Goal: Information Seeking & Learning: Learn about a topic

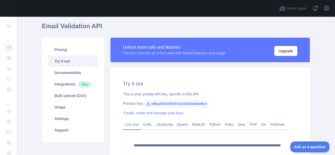
scroll to position [26, 0]
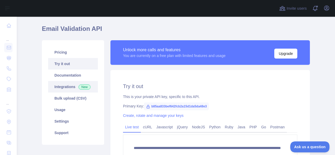
scroll to position [14, 0]
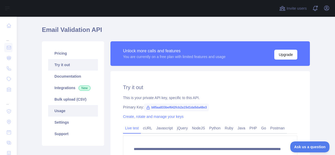
click at [55, 110] on link "Usage" at bounding box center [73, 111] width 50 height 12
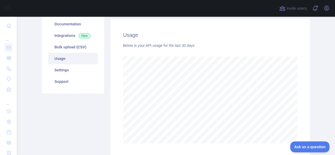
scroll to position [138, 314]
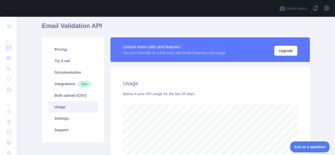
scroll to position [26, 0]
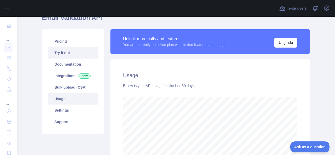
click at [66, 52] on link "Try it out" at bounding box center [73, 53] width 50 height 12
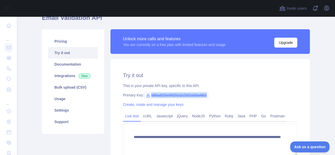
drag, startPoint x: 204, startPoint y: 96, endPoint x: 148, endPoint y: 96, distance: 56.2
click at [148, 96] on span "b85aa833bef642fcb2a15d1da5da48e3" at bounding box center [176, 95] width 65 height 8
copy span "b85aa833bef642fcb2a15d1da5da48e3"
click at [332, 9] on div "Invite users View notifications Open user menu" at bounding box center [176, 8] width 318 height 17
click at [326, 9] on icon "button" at bounding box center [326, 8] width 6 height 6
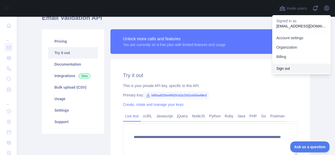
click at [285, 67] on button "Sign out" at bounding box center [301, 68] width 59 height 9
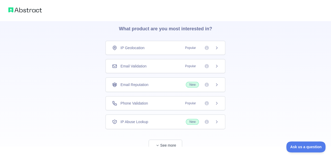
scroll to position [36, 0]
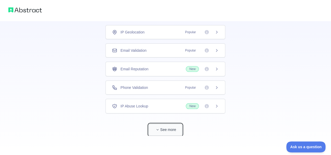
click at [164, 131] on button "See more" at bounding box center [164, 130] width 33 height 12
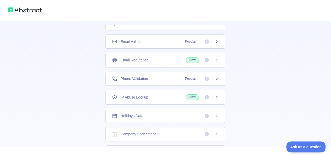
scroll to position [17, 0]
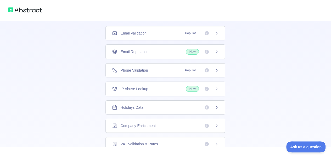
click at [172, 32] on div "Email Validation Popular" at bounding box center [165, 33] width 107 height 5
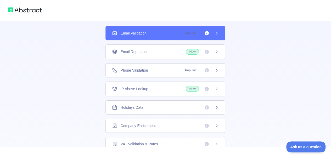
click at [214, 31] on icon at bounding box center [216, 33] width 4 height 4
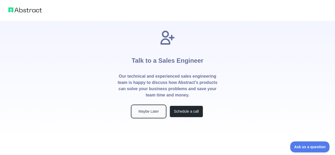
click at [149, 113] on button "Maybe Later" at bounding box center [148, 112] width 33 height 12
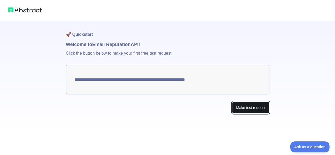
click at [251, 108] on button "Make test request" at bounding box center [250, 108] width 37 height 12
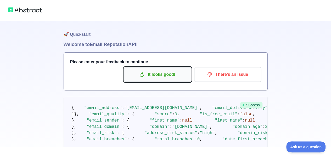
click at [163, 74] on p "It looks good!" at bounding box center [157, 74] width 59 height 9
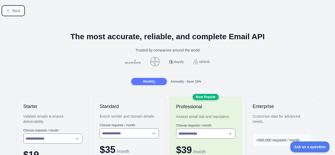
click at [10, 10] on button "Back" at bounding box center [13, 10] width 21 height 9
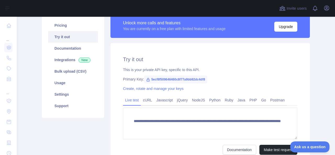
scroll to position [78, 0]
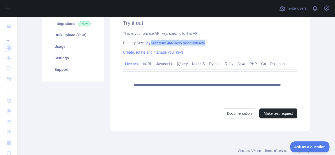
drag, startPoint x: 202, startPoint y: 42, endPoint x: 148, endPoint y: 43, distance: 53.8
click at [148, 43] on span "5ecf8f509646460c8f77a9bb92dc4df8" at bounding box center [175, 43] width 63 height 8
copy span "5ecf8f509646460c8f77a9bb92dc4df8"
click at [73, 45] on link "Usage" at bounding box center [73, 47] width 50 height 12
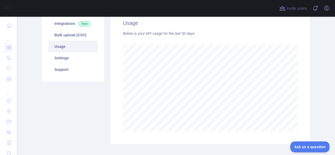
scroll to position [52, 0]
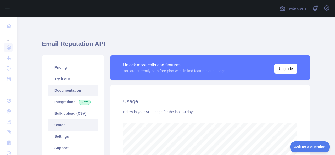
click at [54, 86] on link "Documentation" at bounding box center [73, 91] width 50 height 12
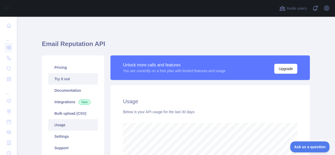
click at [71, 81] on link "Try it out" at bounding box center [73, 79] width 50 height 12
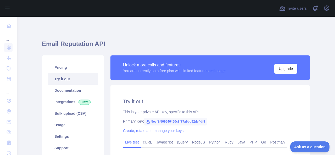
scroll to position [78, 0]
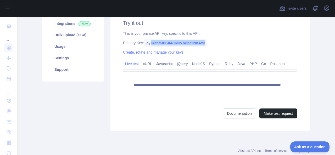
drag, startPoint x: 202, startPoint y: 43, endPoint x: 146, endPoint y: 42, distance: 56.5
click at [146, 42] on span "5ecf8f509646460c8f77a9bb92dc4df8" at bounding box center [175, 43] width 63 height 8
copy span "5ecf8f509646460c8f77a9bb92dc4df8"
click at [71, 49] on link "Usage" at bounding box center [73, 47] width 50 height 12
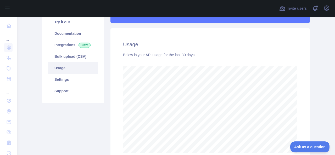
scroll to position [52, 0]
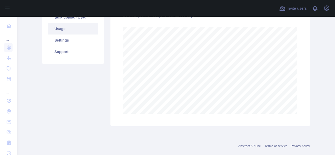
scroll to position [105, 0]
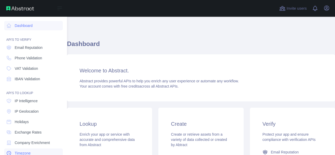
scroll to position [64, 0]
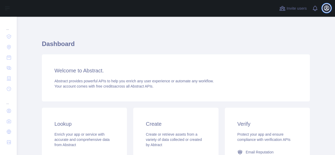
click at [329, 7] on icon "button" at bounding box center [326, 8] width 6 height 6
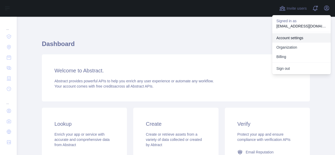
click at [279, 37] on link "Account settings" at bounding box center [301, 37] width 59 height 9
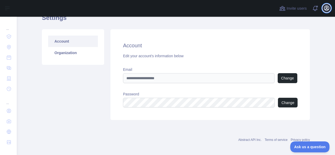
click at [324, 5] on icon "button" at bounding box center [326, 8] width 6 height 6
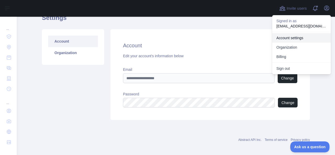
click at [285, 39] on link "Account settings" at bounding box center [301, 37] width 59 height 9
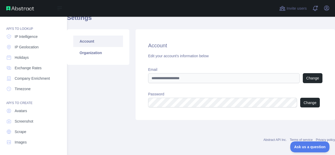
click at [20, 8] on img at bounding box center [20, 8] width 28 height 4
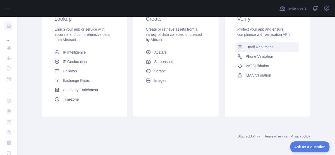
click at [251, 46] on span "Email Reputation" at bounding box center [259, 46] width 28 height 5
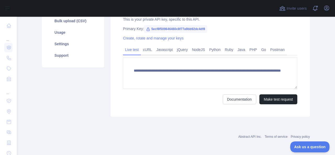
scroll to position [40, 0]
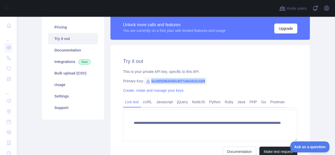
drag, startPoint x: 202, startPoint y: 82, endPoint x: 147, endPoint y: 81, distance: 55.2
click at [147, 81] on span "5ecf8f509646460c8f77a9bb92dc4df8" at bounding box center [175, 81] width 63 height 8
copy span "5ecf8f509646460c8f77a9bb92dc4df8"
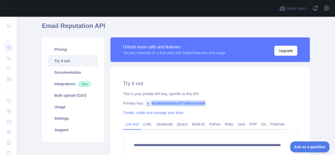
scroll to position [0, 0]
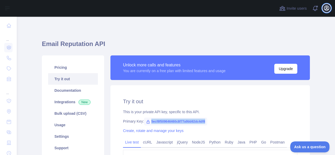
click at [328, 8] on icon "button" at bounding box center [326, 8] width 6 height 6
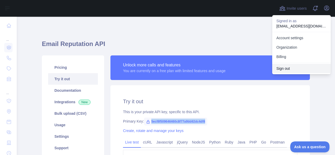
click at [291, 69] on button "Sign out" at bounding box center [301, 68] width 59 height 9
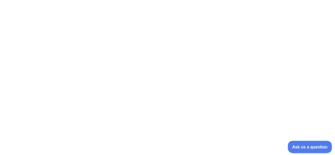
click at [301, 144] on span "Ask us a question" at bounding box center [306, 146] width 39 height 4
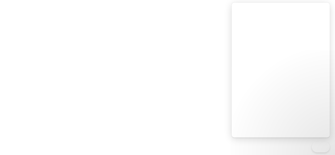
click at [194, 119] on div at bounding box center [167, 77] width 335 height 155
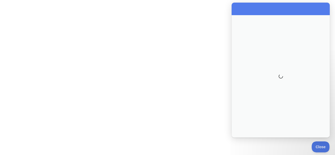
click at [194, 119] on div at bounding box center [167, 77] width 335 height 155
click at [122, 99] on div at bounding box center [167, 77] width 335 height 155
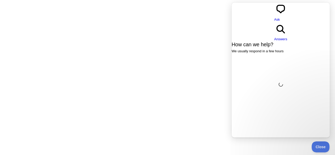
click at [95, 54] on div at bounding box center [167, 77] width 335 height 155
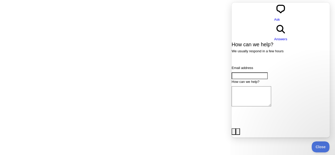
click at [215, 19] on div at bounding box center [167, 77] width 335 height 155
